Goal: Navigation & Orientation: Find specific page/section

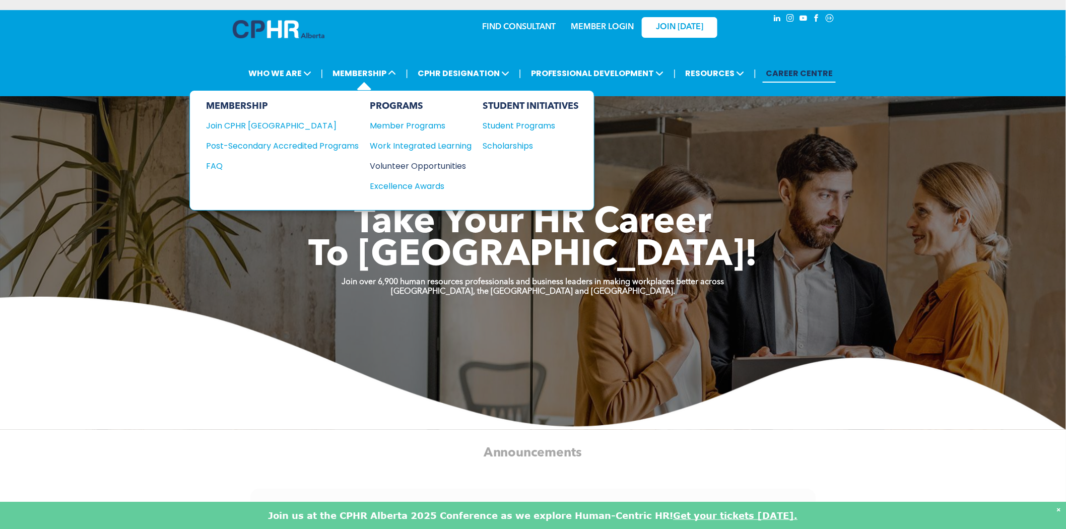
click at [391, 162] on div "Volunteer Opportunities" at bounding box center [416, 166] width 92 height 13
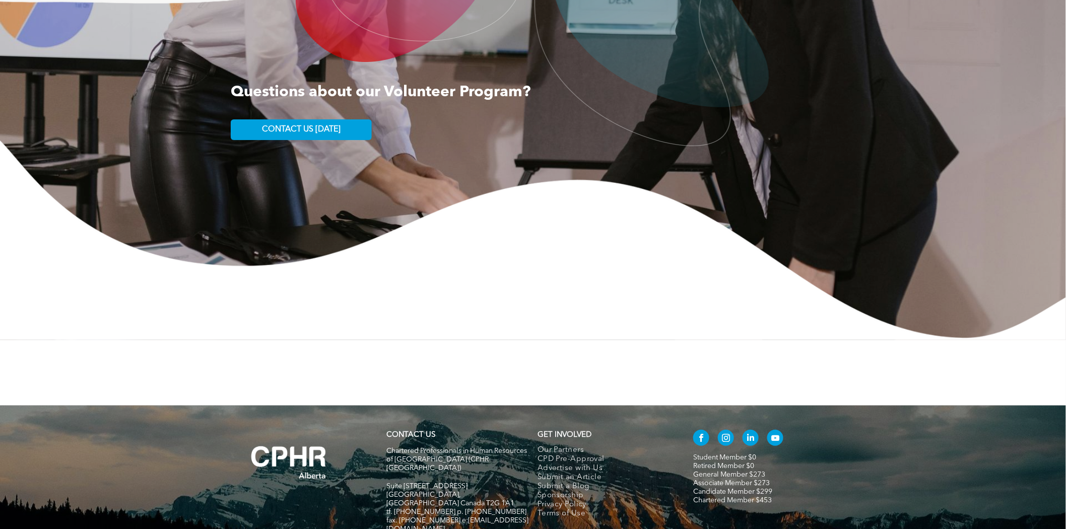
scroll to position [1612, 0]
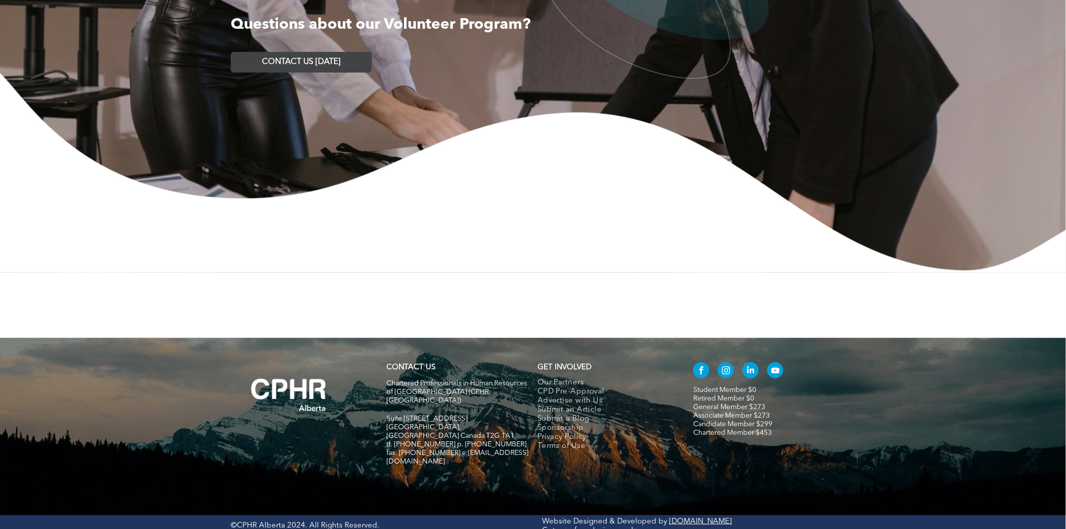
click at [344, 59] on link "CONTACT US [DATE]" at bounding box center [301, 62] width 141 height 21
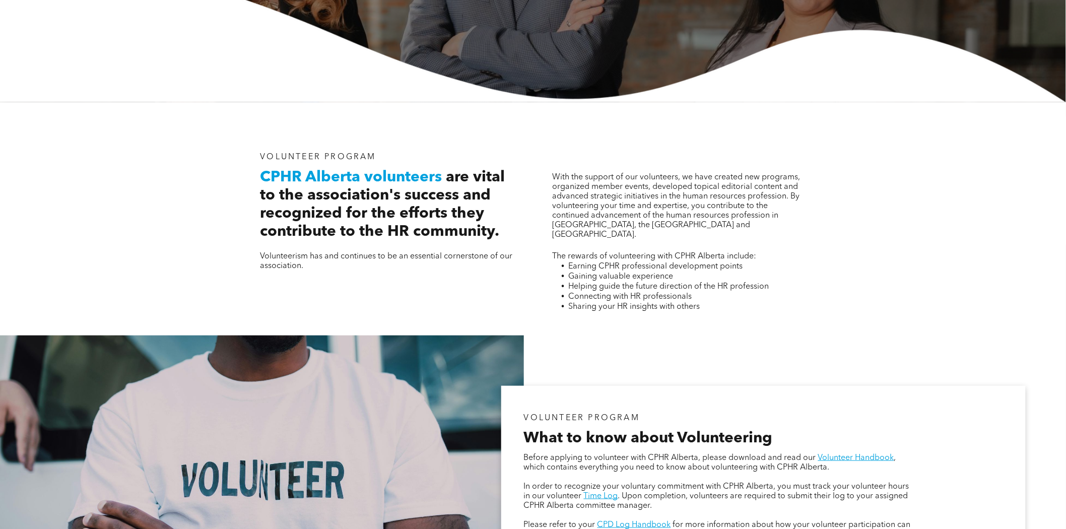
scroll to position [0, 0]
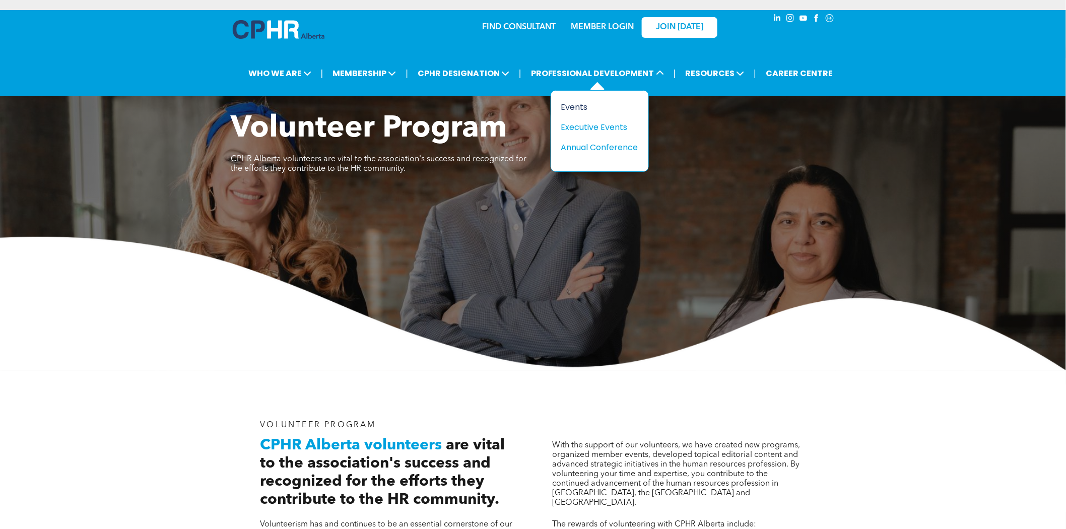
click at [586, 102] on div "Events" at bounding box center [596, 107] width 70 height 13
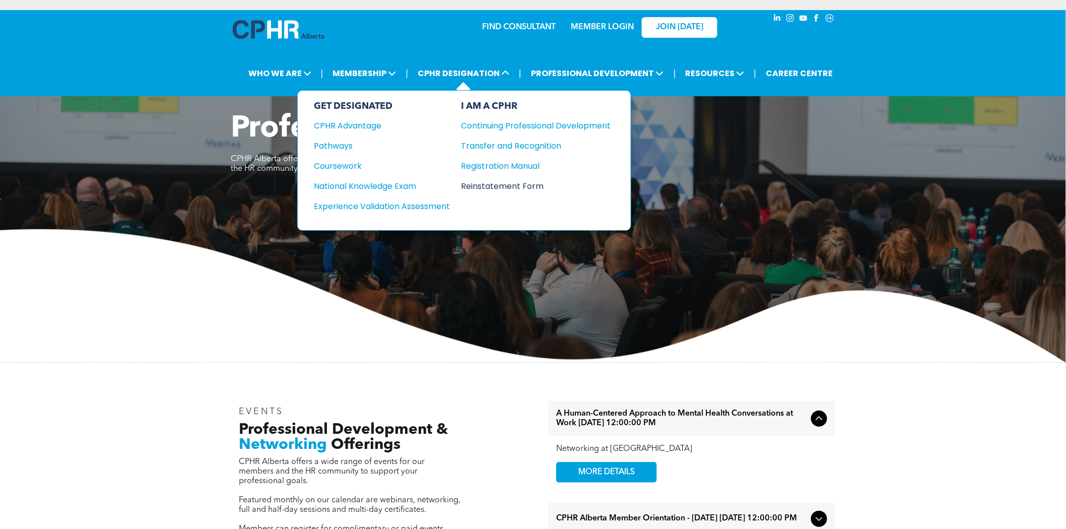
click at [514, 182] on div "Reinstatement Form" at bounding box center [528, 186] width 135 height 13
